Goal: Task Accomplishment & Management: Use online tool/utility

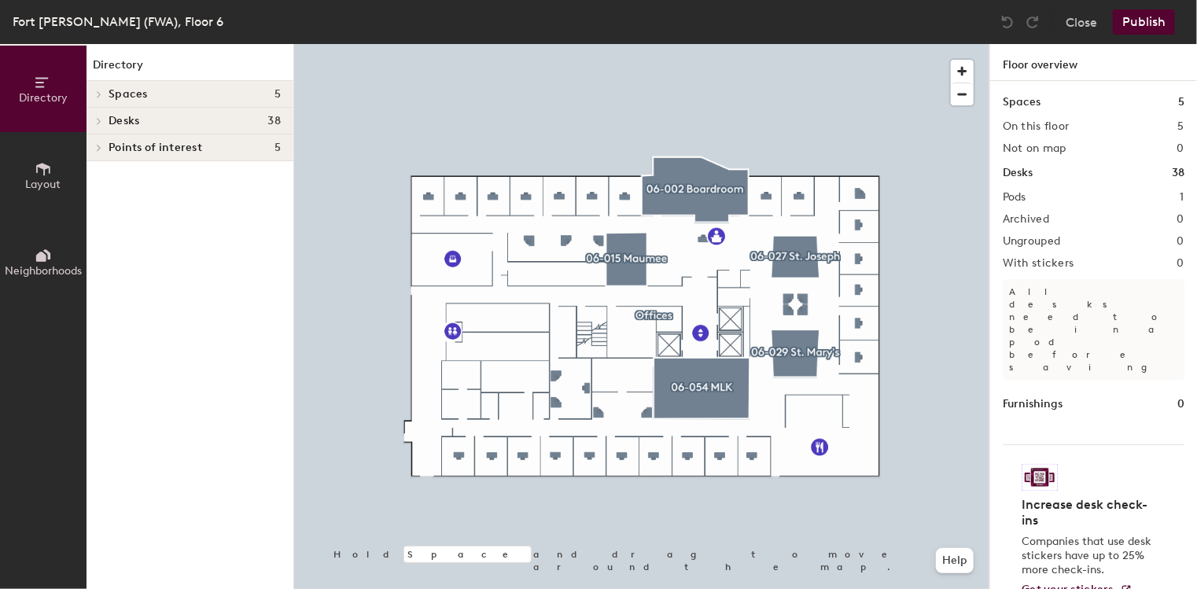
click at [42, 173] on icon at bounding box center [43, 168] width 17 height 17
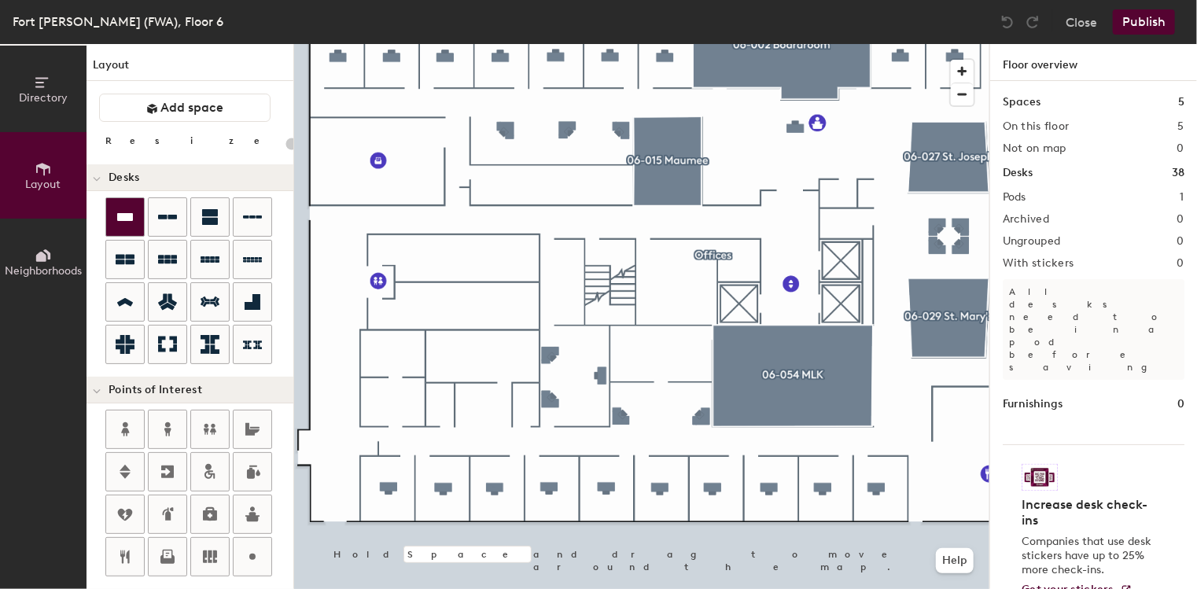
click at [135, 214] on div at bounding box center [125, 217] width 38 height 38
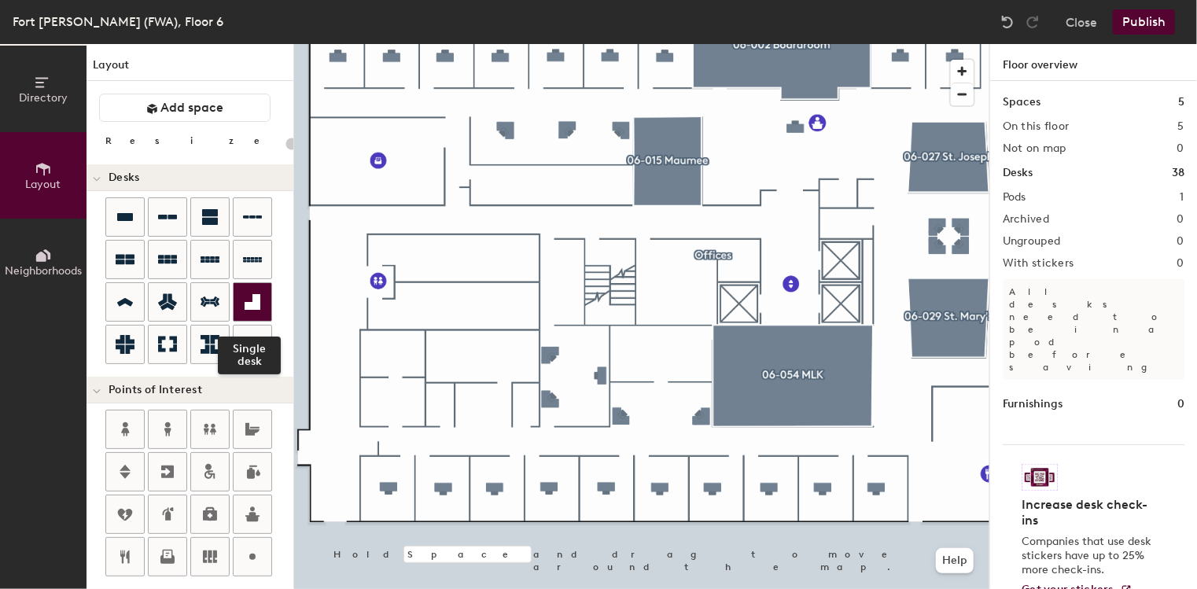
click at [236, 305] on div at bounding box center [253, 302] width 38 height 38
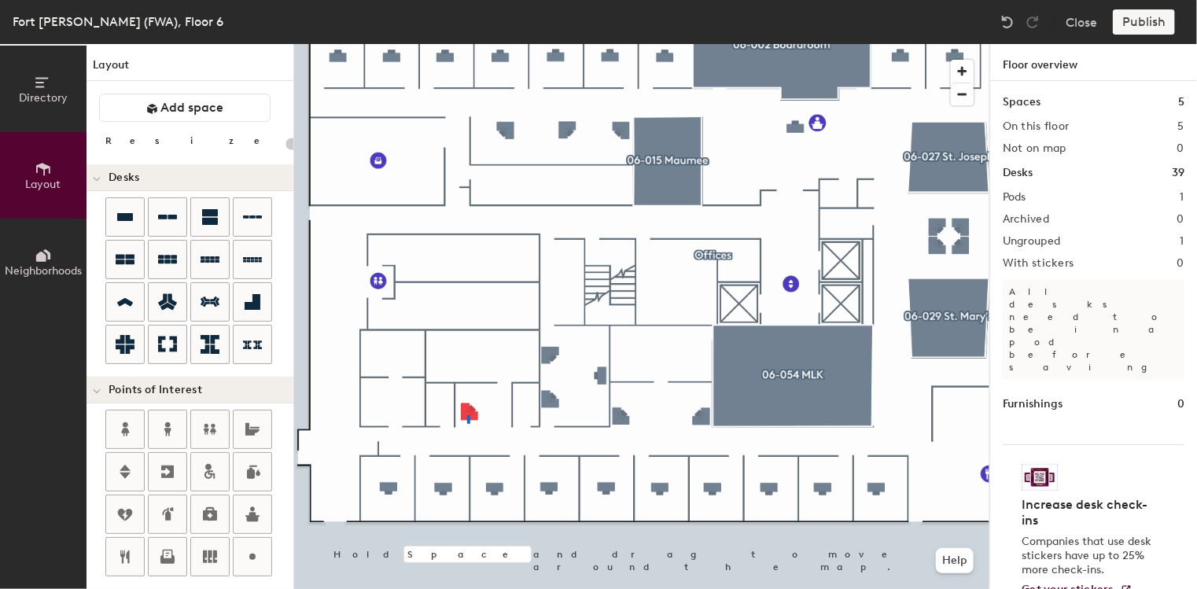
click at [467, 44] on div at bounding box center [641, 44] width 695 height 0
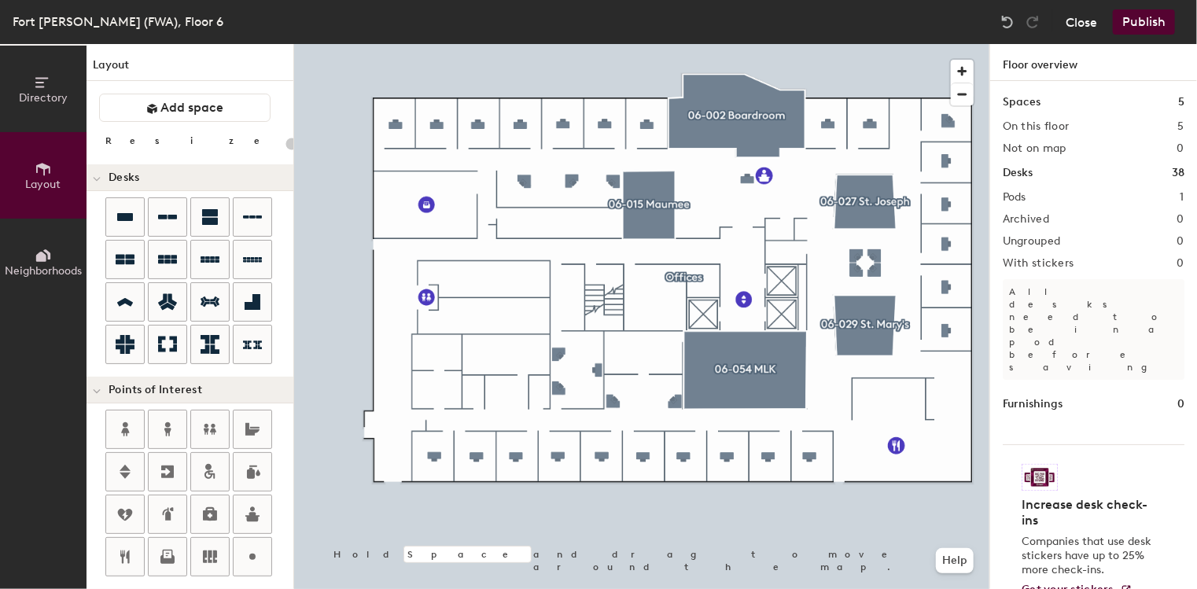
click at [1076, 25] on button "Close" at bounding box center [1081, 21] width 31 height 25
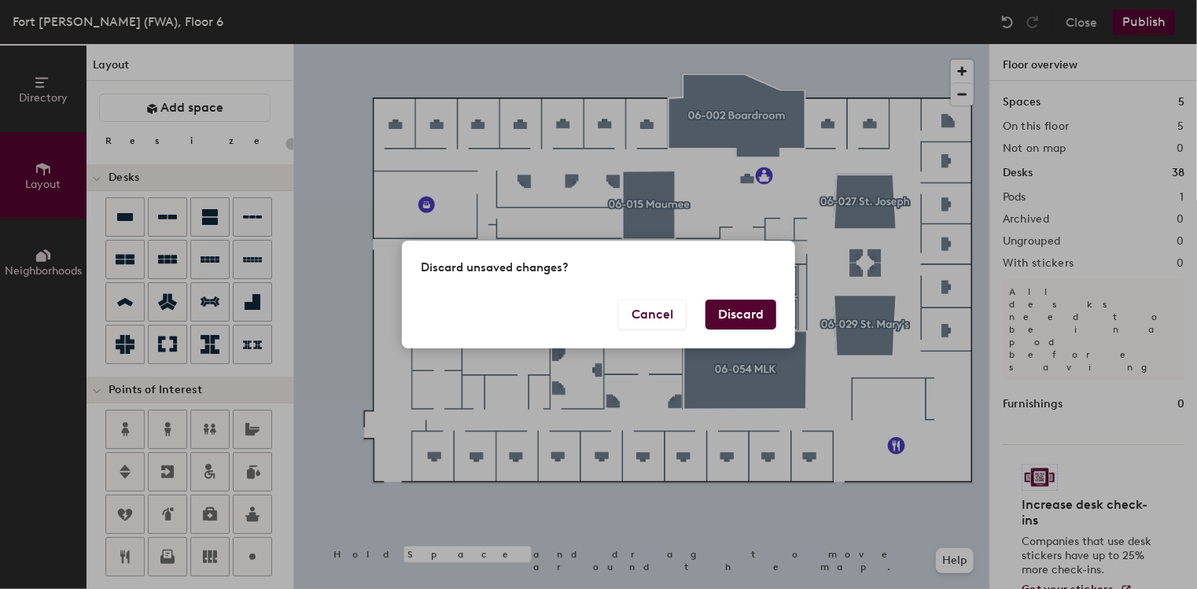
click at [730, 315] on button "Discard" at bounding box center [741, 315] width 71 height 30
type input "20"
